Goal: Task Accomplishment & Management: Manage account settings

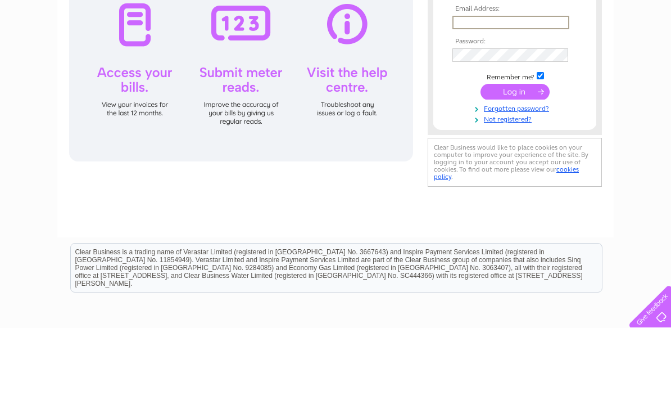
type input "[EMAIL_ADDRESS][DOMAIN_NAME]"
click at [515, 173] on input "submit" at bounding box center [514, 173] width 69 height 16
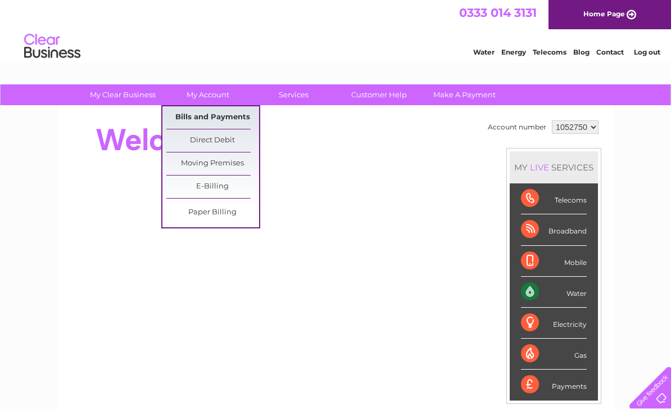
click at [225, 123] on link "Bills and Payments" at bounding box center [212, 117] width 93 height 22
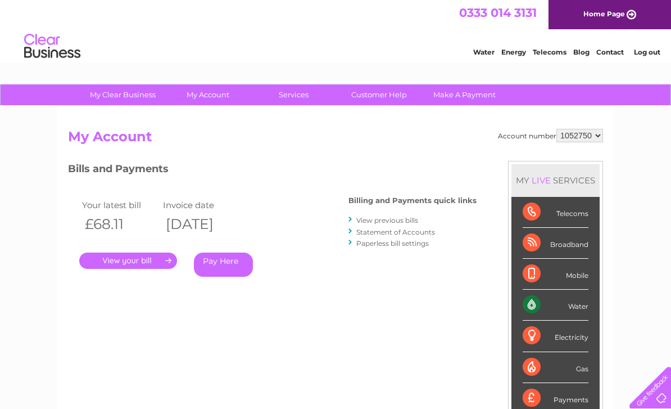
click at [132, 262] on link "." at bounding box center [128, 260] width 98 height 16
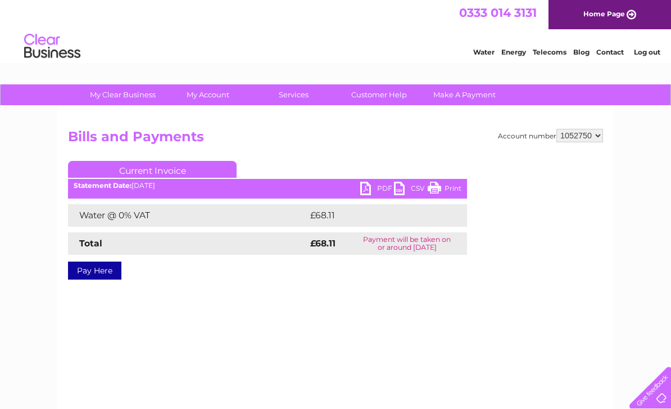
click at [381, 183] on link "PDF" at bounding box center [377, 190] width 34 height 16
